Goal: Task Accomplishment & Management: Use online tool/utility

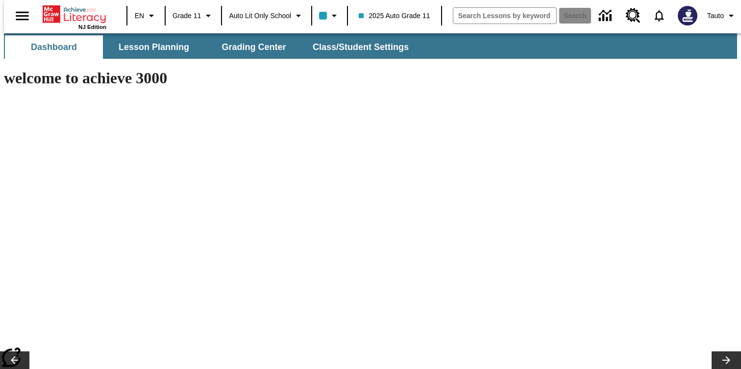
type input "-1"
click at [718, 22] on button "Tauto" at bounding box center [722, 16] width 38 height 18
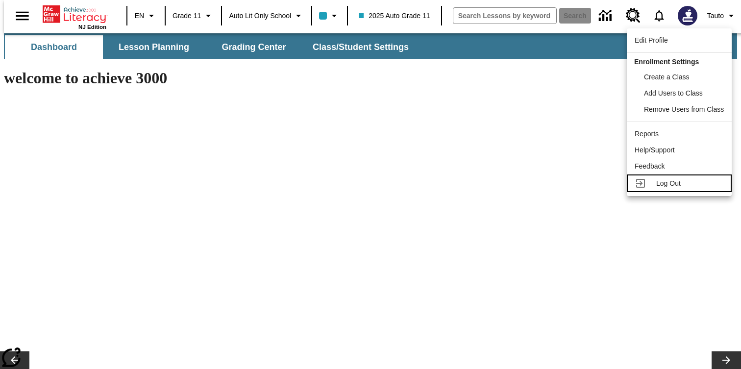
click at [663, 183] on span "Log Out" at bounding box center [668, 183] width 24 height 8
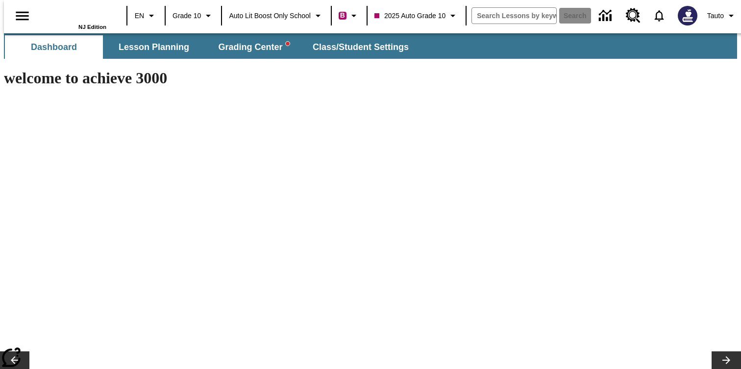
type input "-1"
click at [364, 53] on button "Class/Student Settings" at bounding box center [361, 47] width 113 height 24
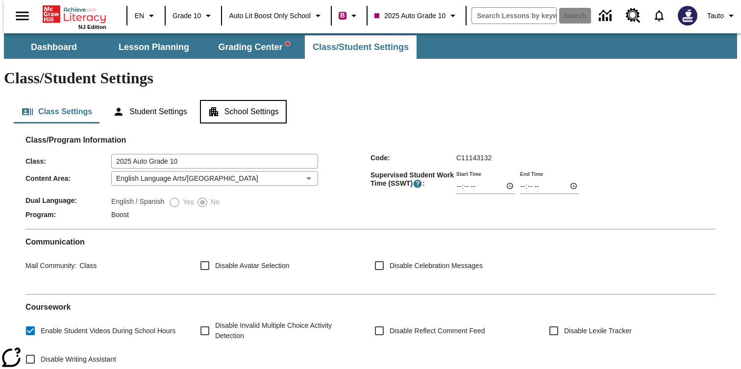
click at [241, 100] on button "School Settings" at bounding box center [243, 112] width 87 height 24
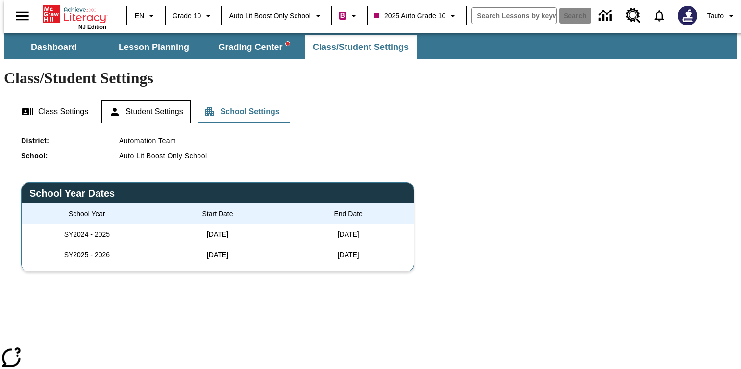
click at [118, 100] on button "Student Settings" at bounding box center [146, 112] width 90 height 24
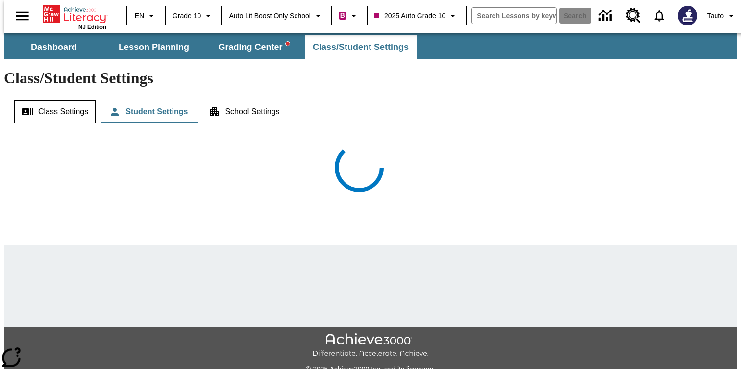
click at [58, 100] on button "Class Settings" at bounding box center [55, 112] width 82 height 24
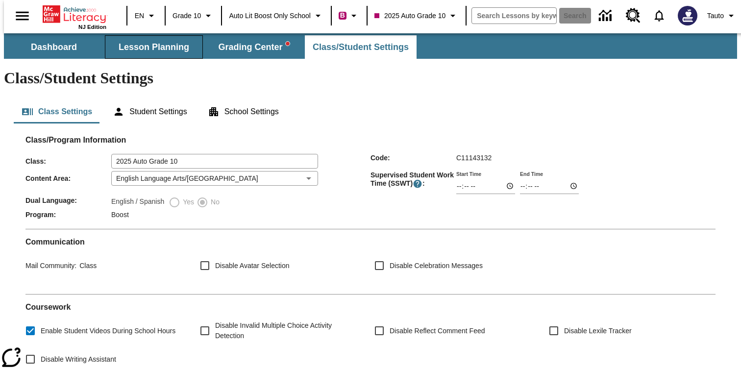
click at [167, 42] on span "Lesson Planning" at bounding box center [154, 47] width 71 height 11
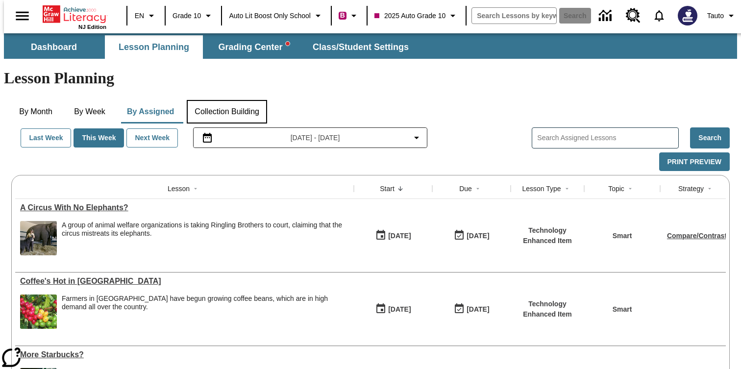
click at [239, 100] on button "Collection Building" at bounding box center [227, 112] width 80 height 24
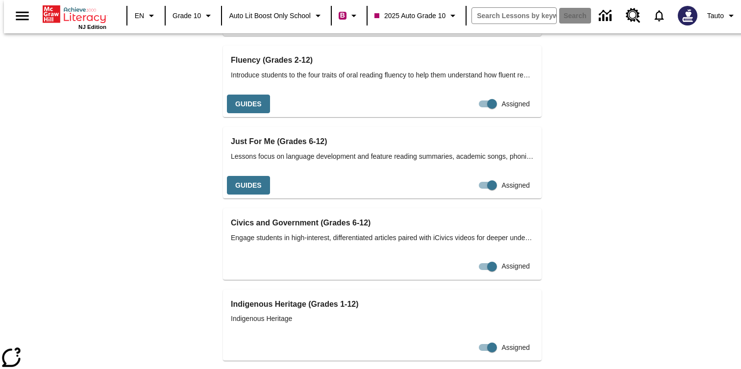
scroll to position [1607, 0]
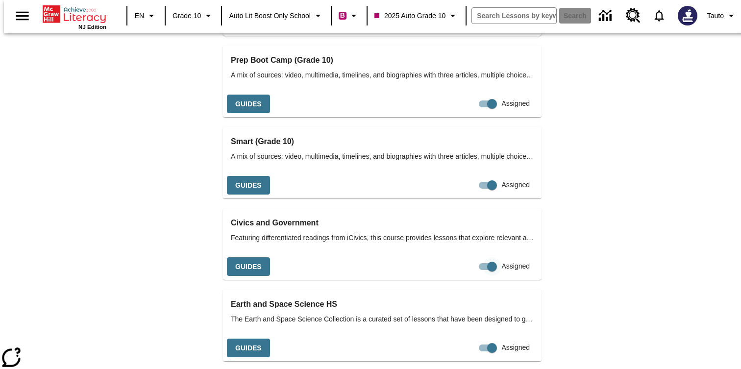
click at [471, 257] on input "Assigned" at bounding box center [492, 266] width 56 height 19
checkbox input "false"
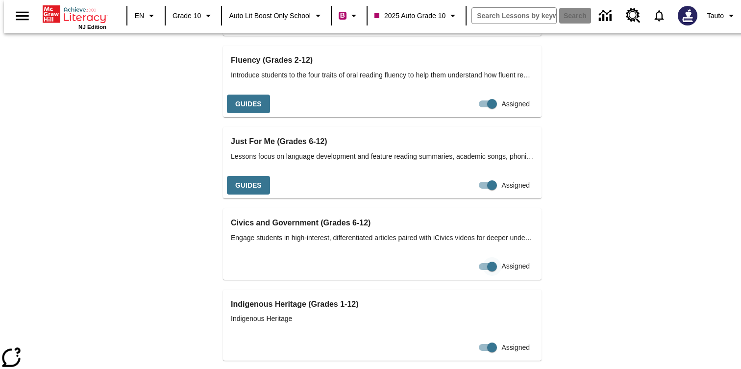
click at [468, 257] on input "Assigned" at bounding box center [492, 266] width 56 height 19
checkbox input "false"
click at [586, 233] on div "Custom Collections Create Collection Import from Collection (Copia de) Canal de…" at bounding box center [366, 258] width 726 height 2680
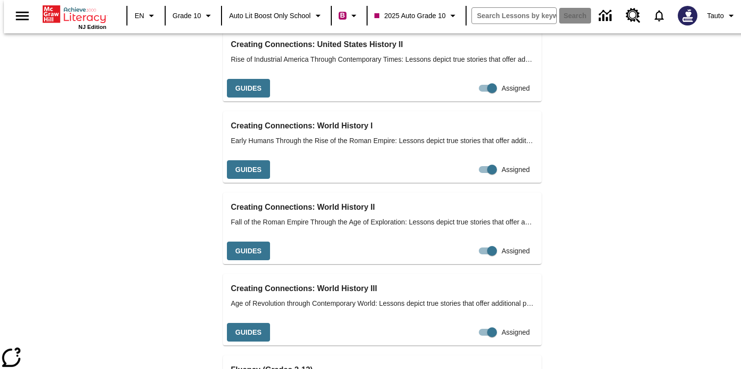
scroll to position [0, 0]
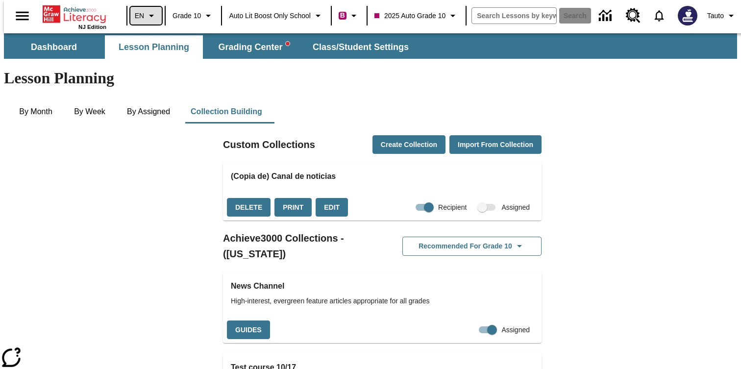
click at [135, 19] on span "EN" at bounding box center [139, 16] width 9 height 10
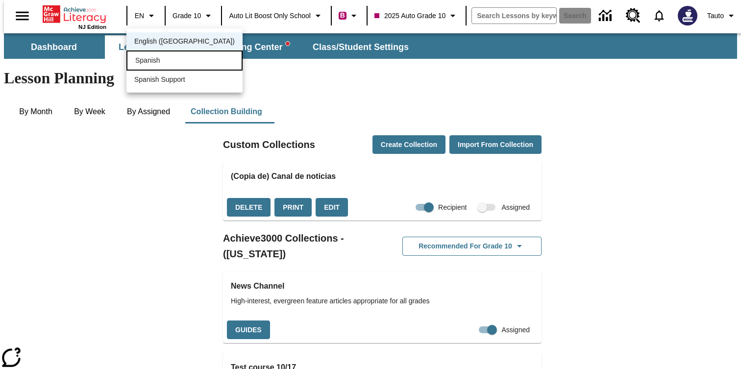
click at [146, 59] on span "Spanish" at bounding box center [147, 60] width 25 height 10
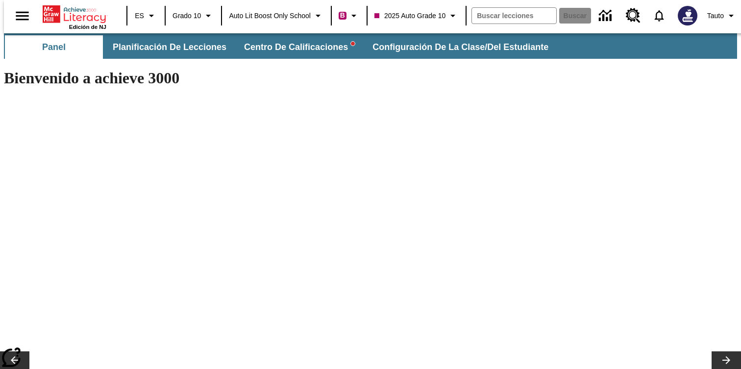
click at [202, 53] on button "Planificación de lecciones" at bounding box center [169, 47] width 129 height 24
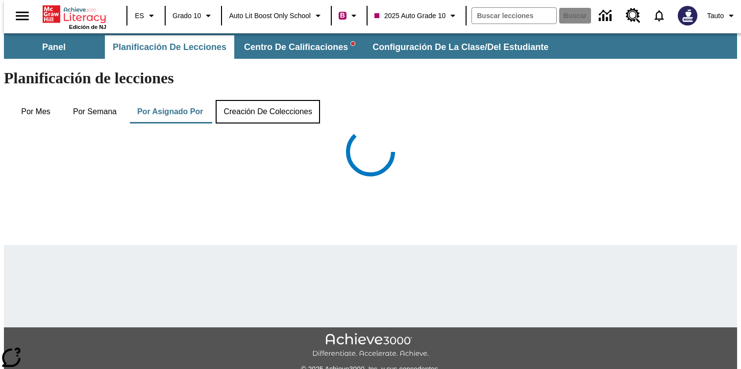
click at [290, 100] on button "Creación de colecciones" at bounding box center [268, 112] width 104 height 24
